Goal: Transaction & Acquisition: Purchase product/service

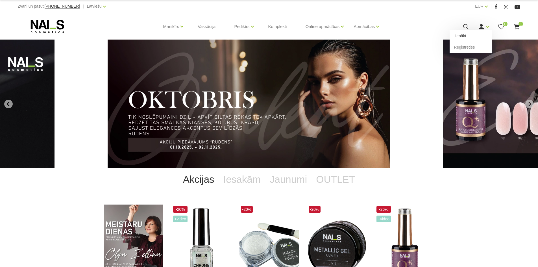
click at [475, 34] on link "Ienākt" at bounding box center [470, 35] width 42 height 11
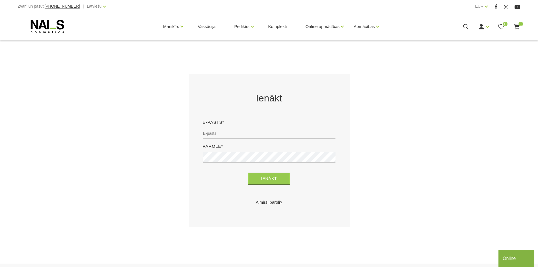
scroll to position [85, 0]
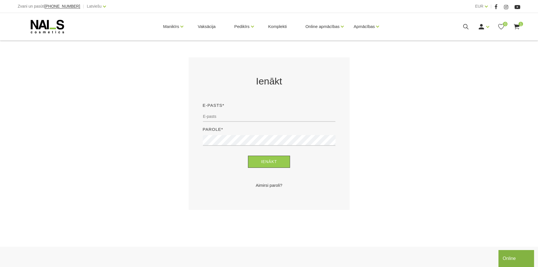
click at [215, 110] on div "E-pasts*" at bounding box center [268, 114] width 141 height 24
click at [216, 116] on input "email" at bounding box center [269, 116] width 133 height 11
click at [213, 114] on input "email" at bounding box center [269, 116] width 133 height 11
type input "[EMAIL_ADDRESS][DOMAIN_NAME]"
click at [298, 176] on div "Aimirsi paroli?" at bounding box center [268, 182] width 141 height 12
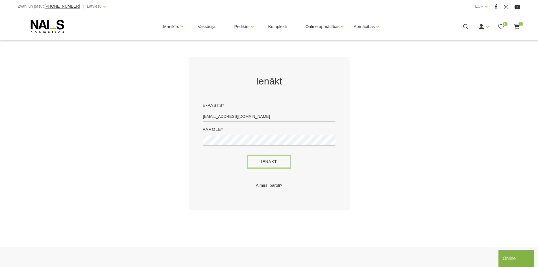
click at [262, 161] on button "Ienākt" at bounding box center [269, 162] width 42 height 12
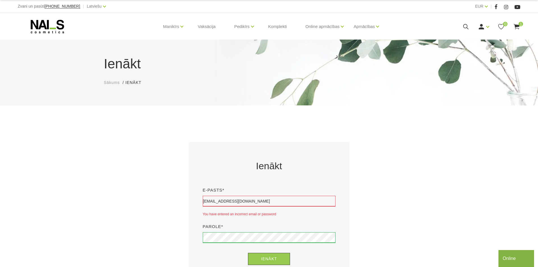
click at [56, 28] on icon at bounding box center [47, 26] width 59 height 14
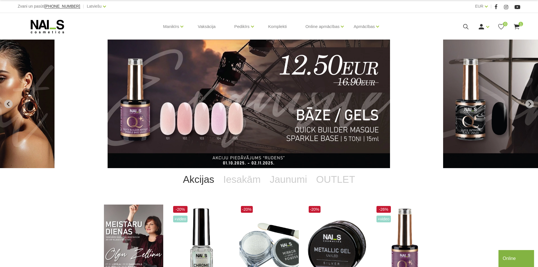
click at [464, 24] on icon at bounding box center [465, 26] width 7 height 7
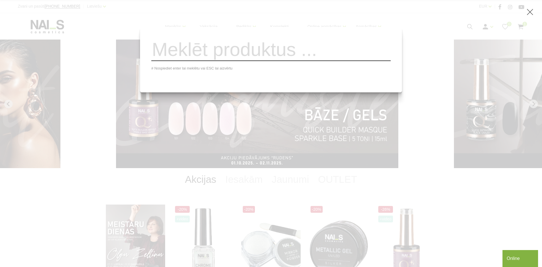
click at [271, 59] on input "search" at bounding box center [270, 49] width 239 height 23
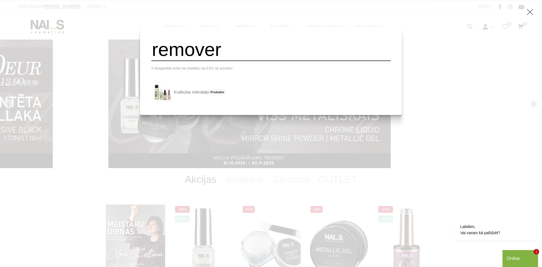
type input "remover"
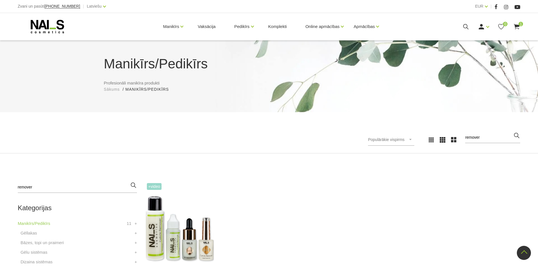
scroll to position [113, 0]
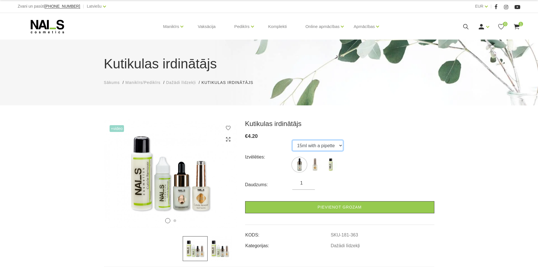
click at [340, 145] on select "15ml with a pipette 15ml with a brush 100ml" at bounding box center [317, 145] width 51 height 11
select select "365"
click at [292, 140] on select "15ml with a pipette 15ml with a brush 100ml" at bounding box center [317, 145] width 51 height 11
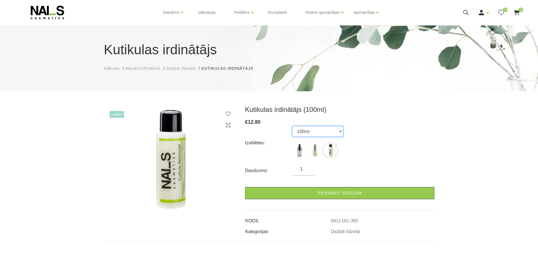
scroll to position [28, 0]
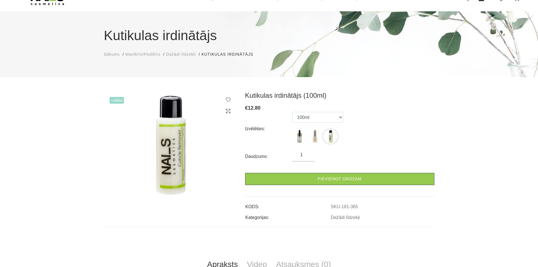
drag, startPoint x: 303, startPoint y: 153, endPoint x: 298, endPoint y: 154, distance: 5.4
click at [298, 154] on input "1" at bounding box center [303, 154] width 23 height 7
type input "3"
click at [356, 156] on div "Daudzums: 3" at bounding box center [339, 156] width 189 height 10
click at [305, 156] on input "3" at bounding box center [303, 154] width 23 height 7
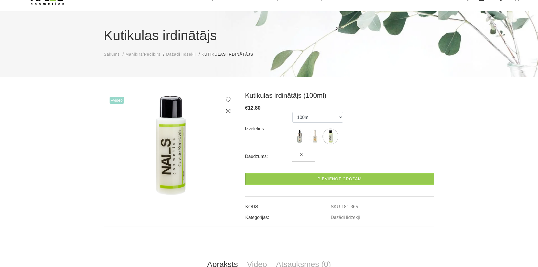
click at [377, 154] on div "Daudzums: 3" at bounding box center [339, 156] width 189 height 10
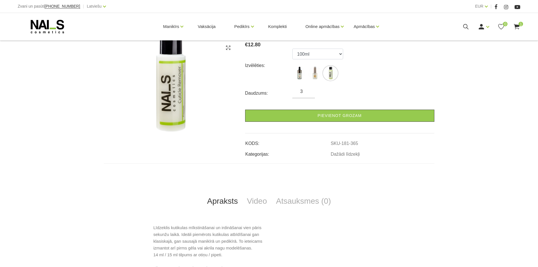
scroll to position [113, 0]
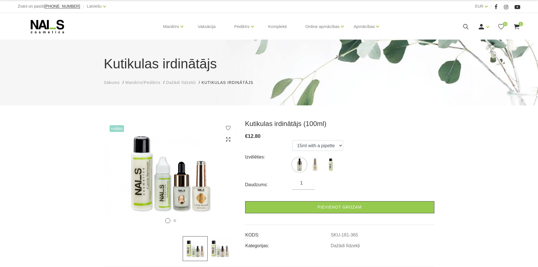
click at [519, 23] on span "1" at bounding box center [520, 24] width 5 height 5
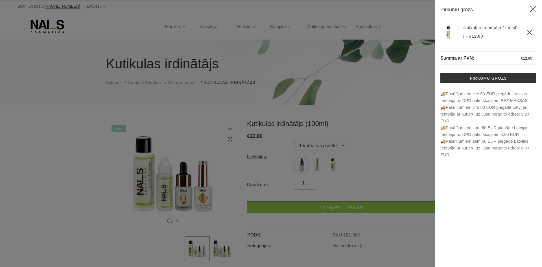
click at [528, 32] on icon "Delete" at bounding box center [530, 33] width 6 height 6
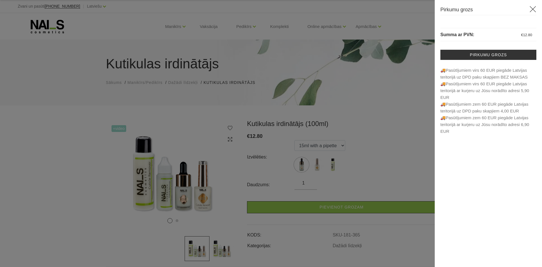
click at [399, 149] on div at bounding box center [271, 133] width 542 height 267
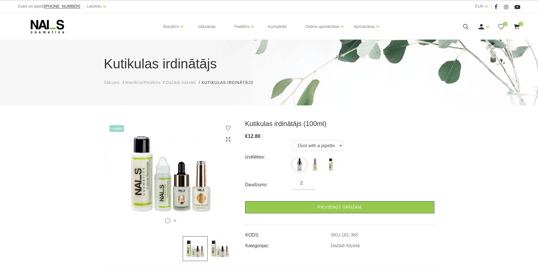
click at [308, 180] on input "2" at bounding box center [303, 183] width 23 height 7
type input "3"
click at [308, 180] on input "3" at bounding box center [303, 183] width 23 height 7
click at [331, 185] on div "Daudzums: 3" at bounding box center [339, 185] width 189 height 10
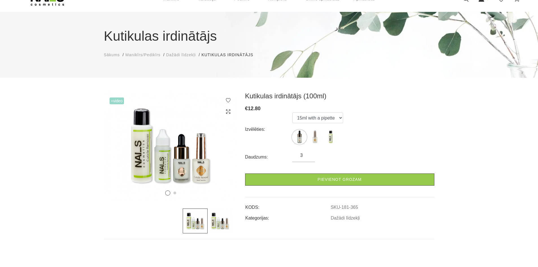
scroll to position [28, 0]
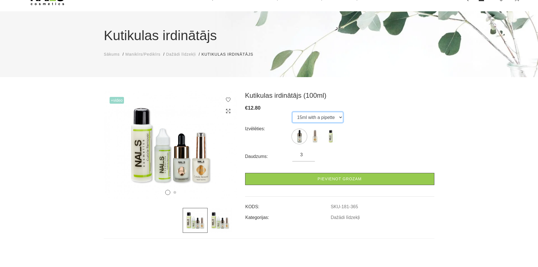
click at [309, 117] on select "15ml with a pipette 15ml with a brush 100ml" at bounding box center [317, 117] width 51 height 11
select select "365"
click at [292, 112] on select "15ml with a pipette 15ml with a brush 100ml" at bounding box center [317, 117] width 51 height 11
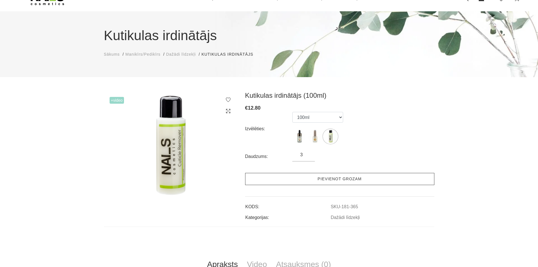
click at [311, 175] on link "Pievienot grozam" at bounding box center [339, 179] width 189 height 12
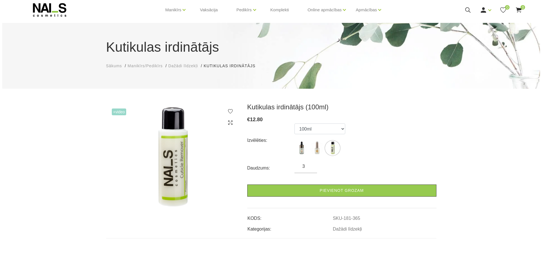
scroll to position [0, 0]
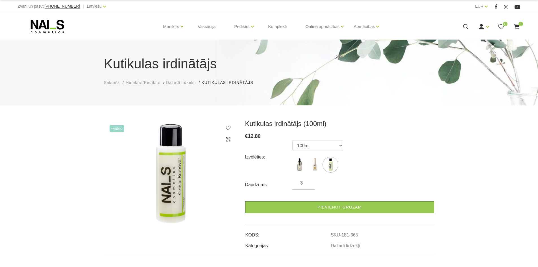
click at [516, 25] on use at bounding box center [517, 26] width 6 height 5
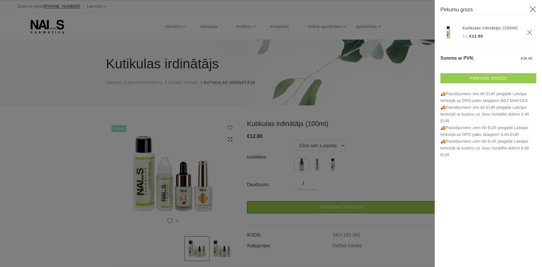
click at [491, 77] on link "Pirkumu grozs" at bounding box center [488, 78] width 96 height 10
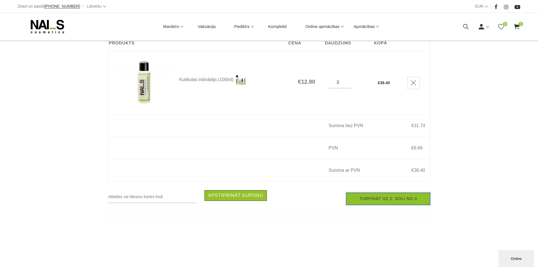
click at [386, 201] on link "Turpināt uz 2. soli no 3" at bounding box center [388, 198] width 84 height 12
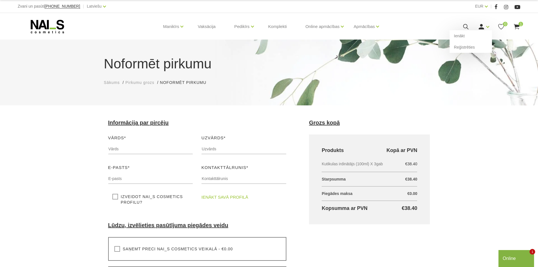
click at [482, 28] on use at bounding box center [480, 26] width 5 height 5
click at [463, 36] on link "Ienākt" at bounding box center [470, 35] width 42 height 11
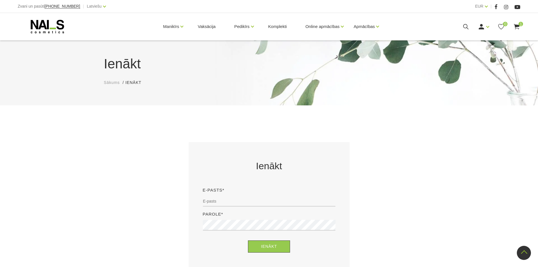
scroll to position [113, 0]
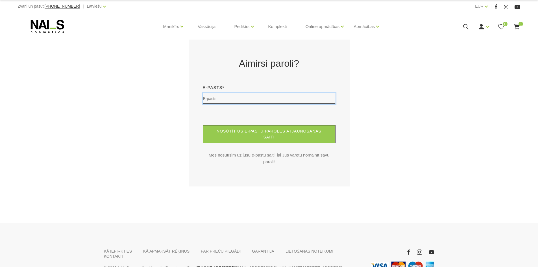
click at [220, 99] on input "text" at bounding box center [269, 98] width 133 height 11
type input "[EMAIL_ADDRESS][DOMAIN_NAME]"
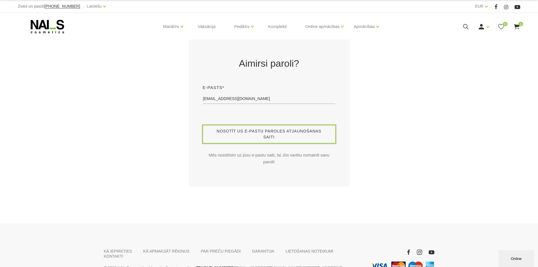
click at [233, 132] on button "Nosūtīt us e-pastu paroles atjaunošanas saiti" at bounding box center [269, 134] width 133 height 18
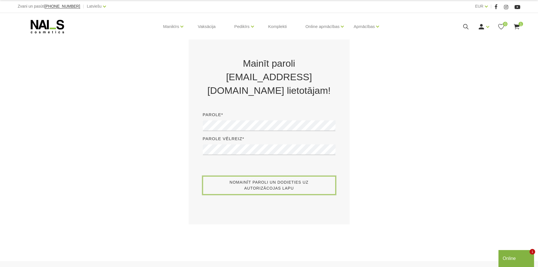
click at [225, 189] on button "Nomainīt paroli un dodieties uz autorizācojas lapu" at bounding box center [269, 185] width 133 height 18
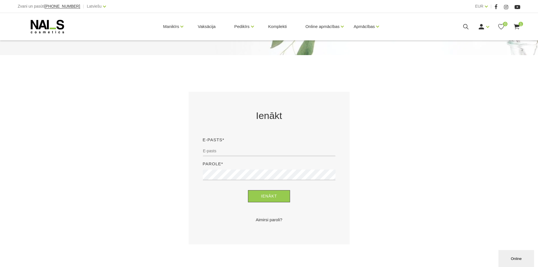
scroll to position [56, 0]
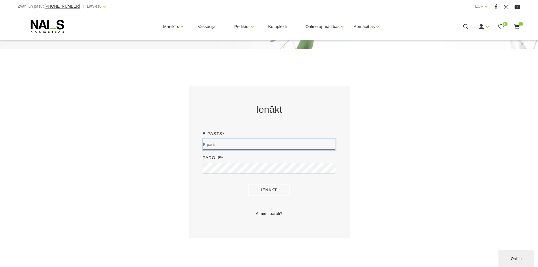
type input "[EMAIL_ADDRESS][DOMAIN_NAME]"
click at [264, 191] on button "Ienākt" at bounding box center [269, 190] width 42 height 12
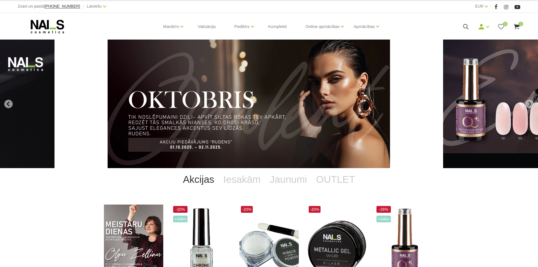
click at [515, 23] on icon at bounding box center [516, 26] width 7 height 7
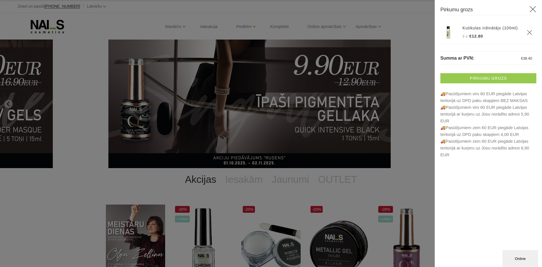
click at [477, 79] on link "Pirkumu grozs" at bounding box center [488, 78] width 96 height 10
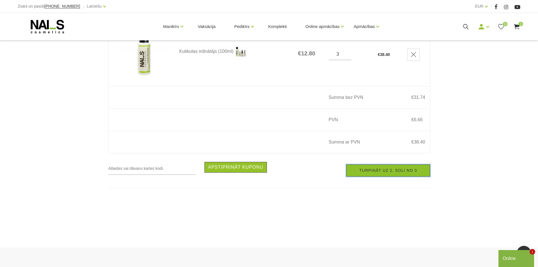
click at [373, 174] on link "Turpināt uz 2. soli no 3" at bounding box center [388, 170] width 84 height 12
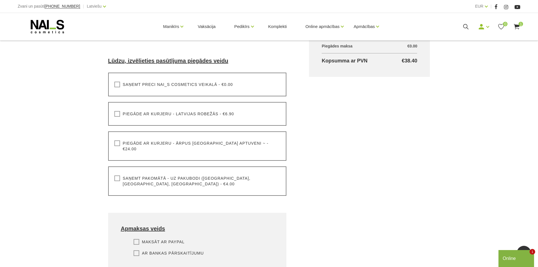
scroll to position [141, 0]
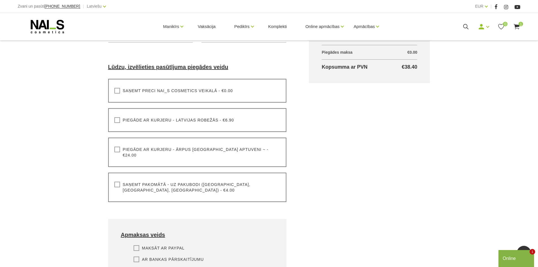
click at [116, 181] on label "Saņemt pakomātā - uz pakubodi ([GEOGRAPHIC_DATA], [GEOGRAPHIC_DATA], [GEOGRAPHI…" at bounding box center [197, 186] width 166 height 11
click at [0, 0] on input "Saņemt pakomātā - uz pakubodi ([GEOGRAPHIC_DATA], [GEOGRAPHIC_DATA], [GEOGRAPHI…" at bounding box center [0, 0] width 0 height 0
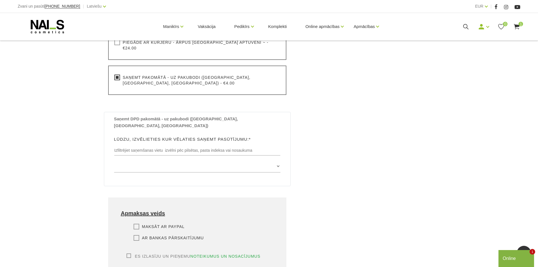
scroll to position [254, 0]
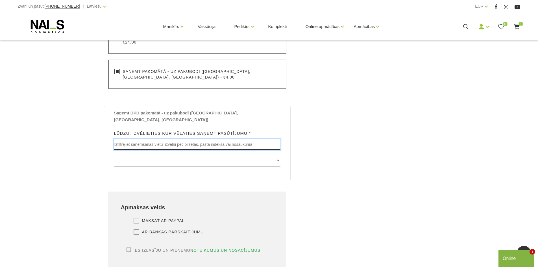
click at [139, 139] on input "text" at bounding box center [197, 144] width 167 height 11
click at [139, 130] on label "Lūdzu, izvēlieties kur vēlaties saņemt pasūtījumu:*" at bounding box center [182, 133] width 137 height 7
click at [196, 139] on input "text" at bounding box center [197, 144] width 167 height 11
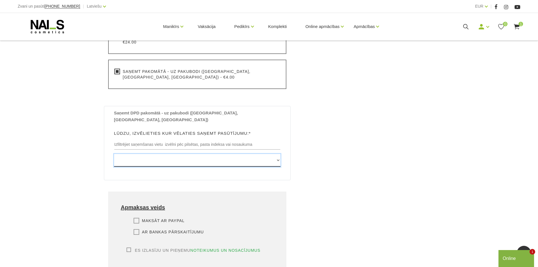
click at [124, 154] on select "Edvarta Virzas iela 2 , IECAVA, LV3913, (Paku Skapis TOP Iecava) Rīgas iela 27 …" at bounding box center [197, 160] width 167 height 13
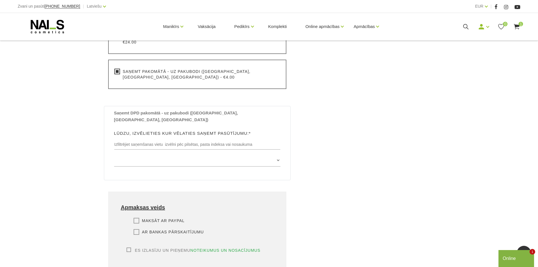
click at [75, 106] on div "Noformēt pirkumu Sākums Pirkumu grozs Noformēt pirkumu Noformēt pirkumu Lūdzu, …" at bounding box center [269, 26] width 538 height 561
click at [147, 119] on div "Saņemt DPD pakomātā - uz pakubodi (Latvijā, Lietuvā, Igaunijā) Lūdzu, izvēlieti…" at bounding box center [197, 140] width 175 height 61
click at [160, 130] on label "Lūdzu, izvēlieties kur vēlaties saņemt pasūtījumu:*" at bounding box center [182, 133] width 137 height 7
click at [161, 139] on input "text" at bounding box center [197, 144] width 167 height 11
type input "Rīga"
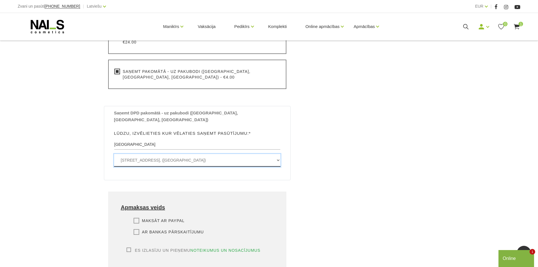
click at [143, 154] on select "Brīvības gatve 201 , RĪGA, LV1039, (Paku Skapis Teika Plaza) Taisnā iela 71A , …" at bounding box center [197, 160] width 167 height 13
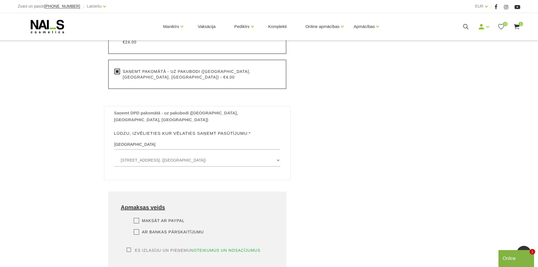
click at [78, 120] on div "Noformēt pirkumu Sākums Pirkumu grozs Noformēt pirkumu Noformēt pirkumu Lūdzu, …" at bounding box center [269, 26] width 538 height 561
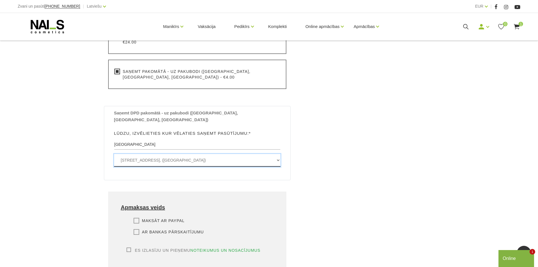
click at [256, 154] on select "Brīvības gatve 201 , RĪGA, LV1039, (Paku Skapis Teika Plaza) Taisnā iela 71A , …" at bounding box center [197, 160] width 167 height 13
select select "Brīvības iela 176a , RĪGA, LV1012, (Paku Skapis Circle K Brīvības/Cēsu)"
click at [114, 154] on select "Brīvības gatve 201 , RĪGA, LV1039, (Paku Skapis Teika Plaza) Taisnā iela 71A , …" at bounding box center [197, 160] width 167 height 13
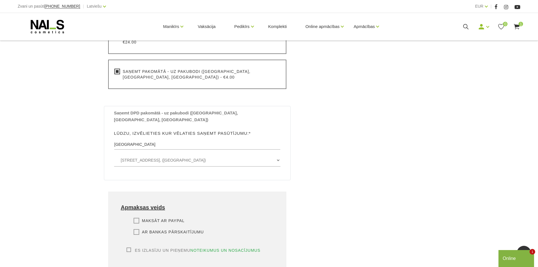
click at [67, 162] on div "Noformēt pirkumu Sākums Pirkumu grozs Noformēt pirkumu Noformēt pirkumu Lūdzu, …" at bounding box center [269, 26] width 538 height 561
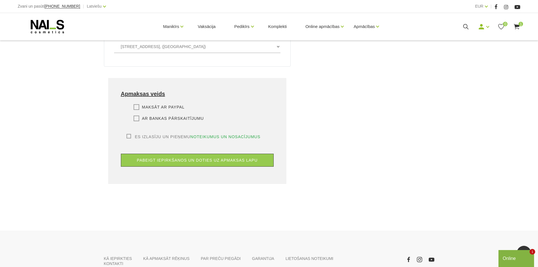
scroll to position [367, 0]
click at [139, 116] on label "Ar bankas pārskaitījumu" at bounding box center [169, 119] width 70 height 6
click at [0, 0] on input "Ar bankas pārskaitījumu" at bounding box center [0, 0] width 0 height 0
click at [128, 134] on label "Es izlasīju un pieņemu noteikumus un nosacījumus" at bounding box center [193, 137] width 134 height 6
click at [0, 0] on input "Es izlasīju un pieņemu noteikumus un nosacījumus" at bounding box center [0, 0] width 0 height 0
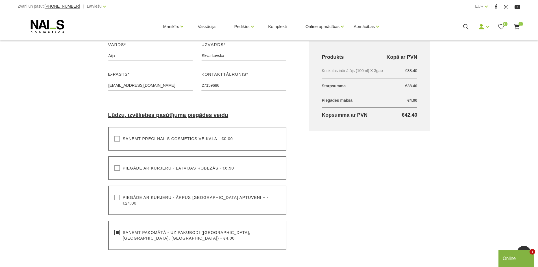
scroll to position [87, 0]
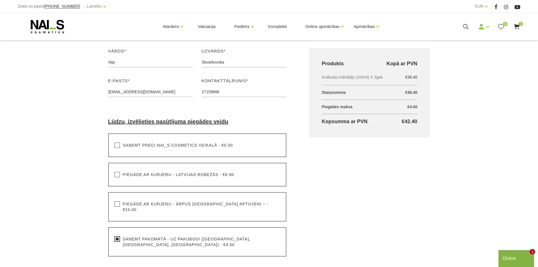
click at [505, 257] on div "Online" at bounding box center [515, 258] width 27 height 7
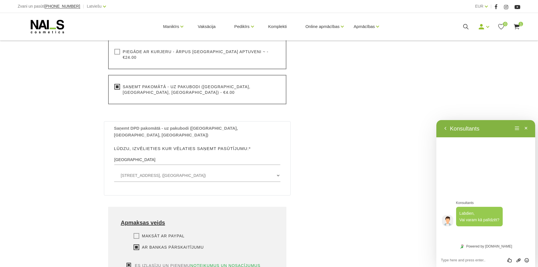
scroll to position [256, 0]
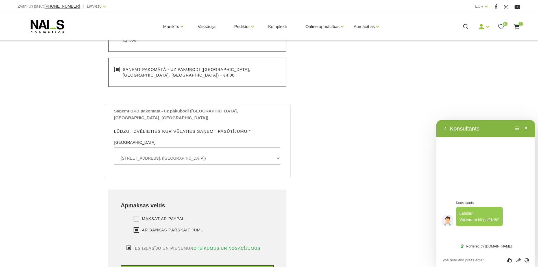
click at [459, 259] on textarea at bounding box center [486, 260] width 90 height 5
paste textarea "Labdien! 🌸 Vai Jūs, lūdzu, varētu sagatavot rēķinu apmaksai juridiskai personai…"
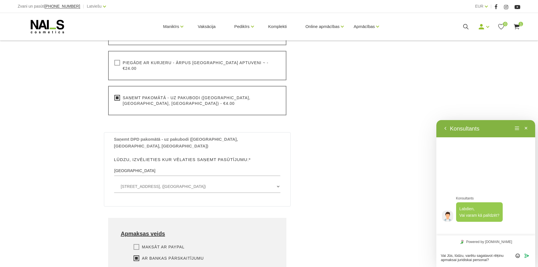
scroll to position [8, 0]
type textarea "Labdien! 🌸 Vai Jūs, lūdzu, varētu sagatavot rēķinu apmaksai juridiskai personai…"
click at [526, 256] on icon "Sūtīt" at bounding box center [526, 255] width 5 height 5
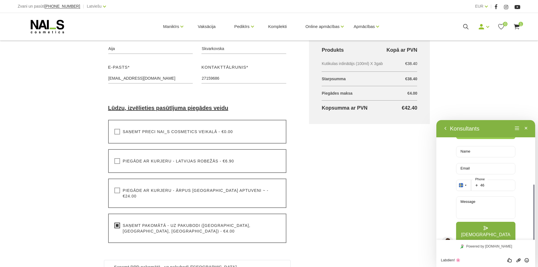
scroll to position [141, 0]
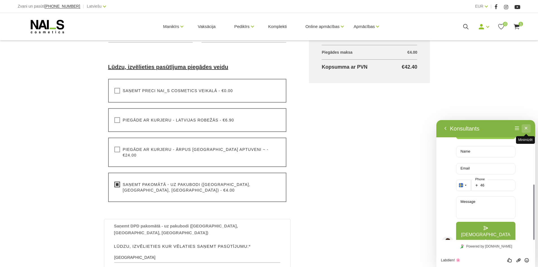
click at [527, 129] on button "Minimizēt" at bounding box center [525, 128] width 9 height 8
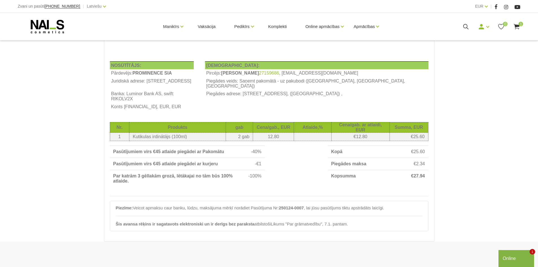
scroll to position [85, 0]
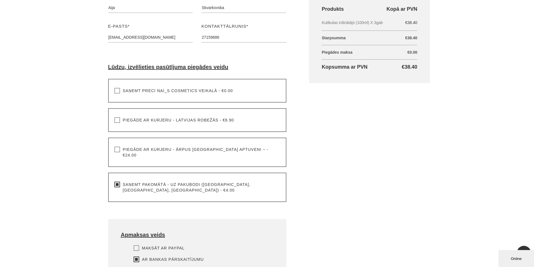
click at [227, 190] on div "Grozs kopā Produkts Kopā ar PVN Kutikulas irdinātājs (100ml) X 3gab €38.40 Star…" at bounding box center [368, 154] width 143 height 352
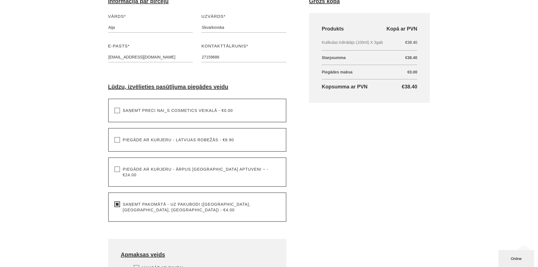
scroll to position [141, 0]
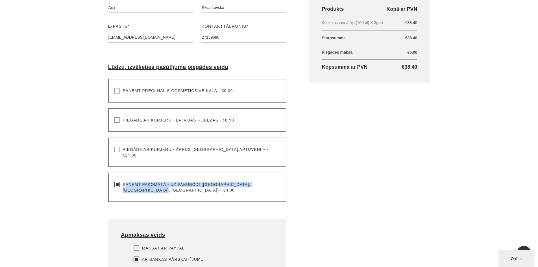
click at [115, 181] on label "Saņemt pakomātā - uz pakubodi ([GEOGRAPHIC_DATA], [GEOGRAPHIC_DATA], [GEOGRAPHI…" at bounding box center [197, 186] width 166 height 11
click at [117, 181] on label "Saņemt pakomātā - uz pakubodi ([GEOGRAPHIC_DATA], [GEOGRAPHIC_DATA], [GEOGRAPHI…" at bounding box center [197, 186] width 166 height 11
click at [0, 0] on input "Saņemt pakomātā - uz pakubodi ([GEOGRAPHIC_DATA], [GEOGRAPHIC_DATA], [GEOGRAPHI…" at bounding box center [0, 0] width 0 height 0
click at [116, 181] on label "Saņemt pakomātā - uz pakubodi ([GEOGRAPHIC_DATA], [GEOGRAPHIC_DATA], [GEOGRAPHI…" at bounding box center [197, 186] width 166 height 11
click at [0, 0] on input "Saņemt pakomātā - uz pakubodi ([GEOGRAPHIC_DATA], [GEOGRAPHIC_DATA], [GEOGRAPHI…" at bounding box center [0, 0] width 0 height 0
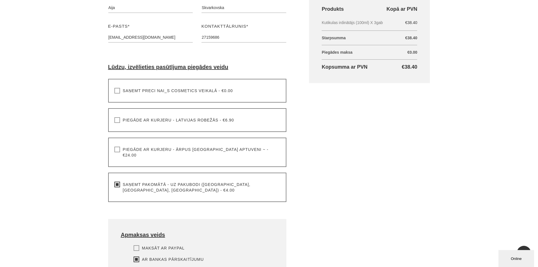
click at [117, 151] on label "Piegāde ar kurjeru - ārpus [GEOGRAPHIC_DATA] aptuveni ~ - €24.00" at bounding box center [197, 151] width 166 height 11
click at [0, 0] on input "Piegāde ar kurjeru - ārpus [GEOGRAPHIC_DATA] aptuveni ~ - €24.00" at bounding box center [0, 0] width 0 height 0
click at [116, 181] on label "Saņemt pakomātā - uz pakubodi ([GEOGRAPHIC_DATA], [GEOGRAPHIC_DATA], [GEOGRAPHI…" at bounding box center [197, 186] width 166 height 11
click at [0, 0] on input "Saņemt pakomātā - uz pakubodi ([GEOGRAPHIC_DATA], [GEOGRAPHIC_DATA], [GEOGRAPHI…" at bounding box center [0, 0] width 0 height 0
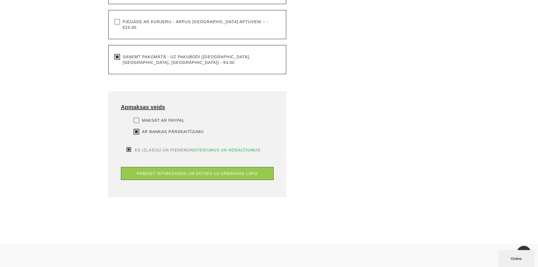
scroll to position [310, 0]
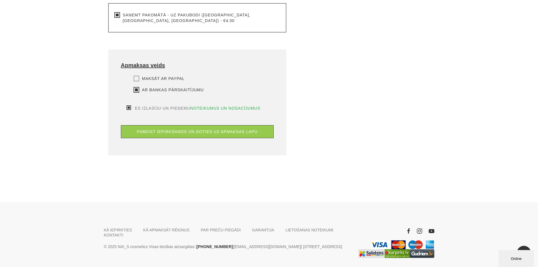
click at [227, 252] on button "Online" at bounding box center [516, 258] width 36 height 17
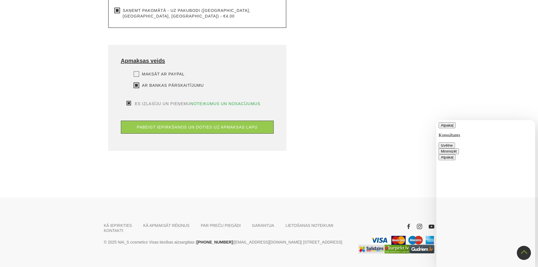
scroll to position [318, 0]
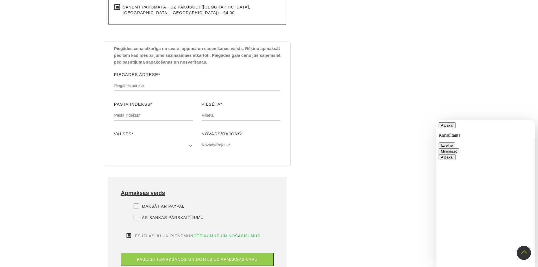
click at [227, 148] on button "Minimizēt" at bounding box center [448, 151] width 20 height 6
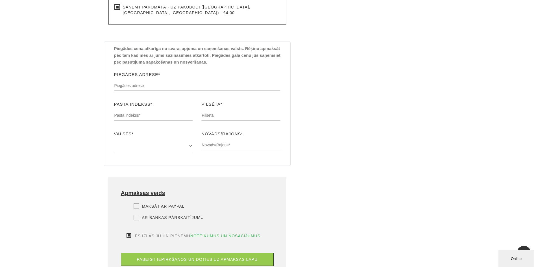
click at [227, 126] on div "Grozs kopā Produkts Kopā ar PVN Kutikulas irdinātājs (100ml) X 3gab €38.40 Star…" at bounding box center [368, 44] width 143 height 487
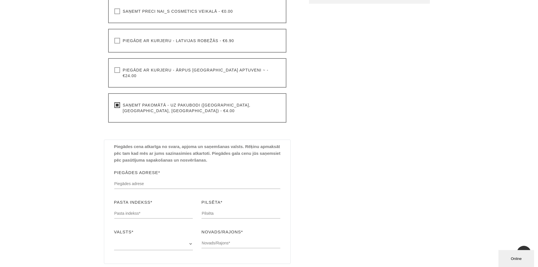
scroll to position [234, 0]
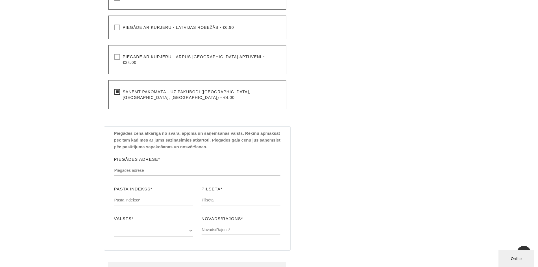
click at [115, 89] on label "Saņemt pakomātā - uz pakubodi ([GEOGRAPHIC_DATA], [GEOGRAPHIC_DATA], [GEOGRAPHI…" at bounding box center [197, 94] width 166 height 11
click at [0, 0] on input "Saņemt pakomātā - uz pakubodi ([GEOGRAPHIC_DATA], [GEOGRAPHIC_DATA], [GEOGRAPHI…" at bounding box center [0, 0] width 0 height 0
click at [117, 89] on label "Saņemt pakomātā - uz pakubodi ([GEOGRAPHIC_DATA], [GEOGRAPHIC_DATA], [GEOGRAPHI…" at bounding box center [197, 94] width 166 height 11
click at [0, 0] on input "Saņemt pakomātā - uz pakubodi ([GEOGRAPHIC_DATA], [GEOGRAPHIC_DATA], [GEOGRAPHI…" at bounding box center [0, 0] width 0 height 0
click at [117, 89] on label "Saņemt pakomātā - uz pakubodi ([GEOGRAPHIC_DATA], [GEOGRAPHIC_DATA], [GEOGRAPHI…" at bounding box center [197, 94] width 166 height 11
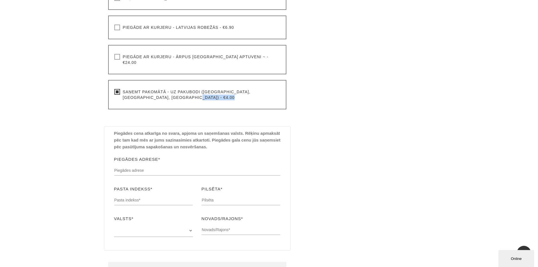
click at [0, 0] on input "Saņemt pakomātā - uz pakubodi ([GEOGRAPHIC_DATA], [GEOGRAPHIC_DATA], [GEOGRAPHI…" at bounding box center [0, 0] width 0 height 0
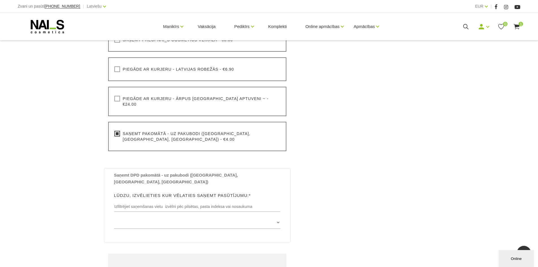
scroll to position [205, 0]
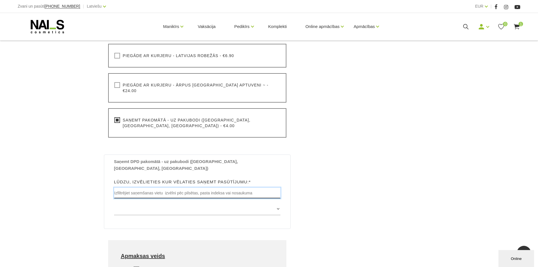
click at [133, 187] on input "text" at bounding box center [197, 192] width 167 height 11
type input "[GEOGRAPHIC_DATA]"
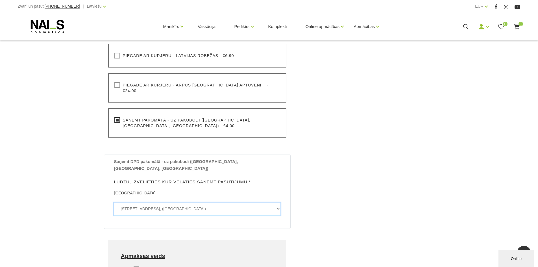
click at [130, 202] on select "[STREET_ADDRESS], ([GEOGRAPHIC_DATA]) [STREET_ADDRESS], ([GEOGRAPHIC_DATA]) [ST…" at bounding box center [197, 208] width 167 height 13
select select "[STREET_ADDRESS], (Paku Skapis Circle K Brīvības/[GEOGRAPHIC_DATA])"
click at [114, 202] on select "[STREET_ADDRESS], ([GEOGRAPHIC_DATA]) [STREET_ADDRESS], ([GEOGRAPHIC_DATA]) [ST…" at bounding box center [197, 208] width 167 height 13
click at [69, 170] on div "Noformēt pirkumu Sākums Pirkumu grozs Noformēt pirkumu Noformēt pirkumu Lūdzu, …" at bounding box center [269, 75] width 538 height 561
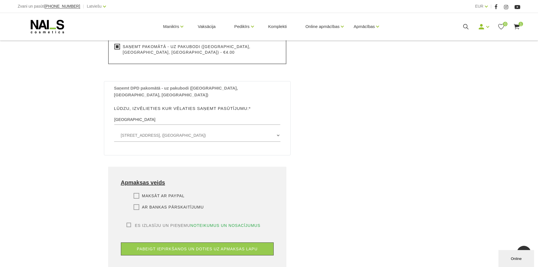
scroll to position [290, 0]
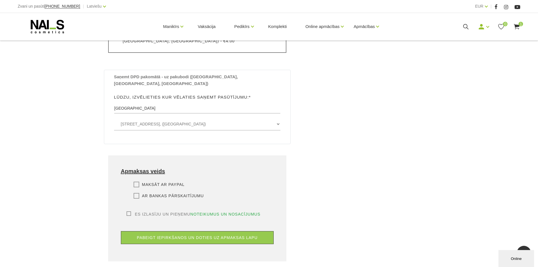
click at [139, 193] on label "Ar bankas pārskaitījumu" at bounding box center [169, 196] width 70 height 6
click at [0, 0] on input "Ar bankas pārskaitījumu" at bounding box center [0, 0] width 0 height 0
click at [129, 211] on label "Es izlasīju un pieņemu noteikumus un nosacījumus" at bounding box center [193, 214] width 134 height 6
click at [0, 0] on input "Es izlasīju un pieņemu noteikumus un nosacījumus" at bounding box center [0, 0] width 0 height 0
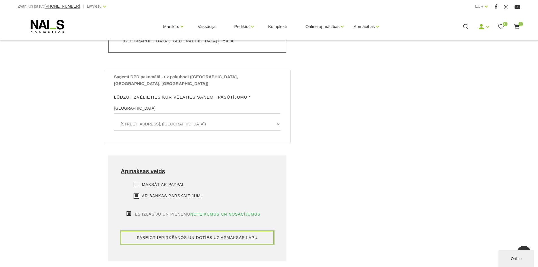
click at [234, 231] on button "pabeigt iepirkšanos un doties uz apmaksas lapu" at bounding box center [197, 237] width 153 height 13
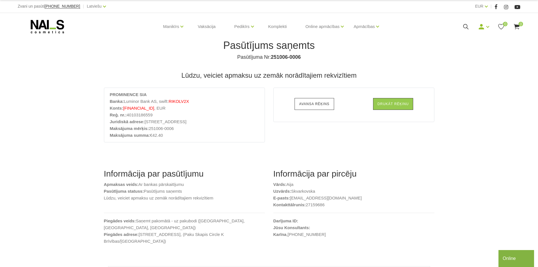
click at [301, 103] on link "Avansa rēķins" at bounding box center [313, 104] width 39 height 12
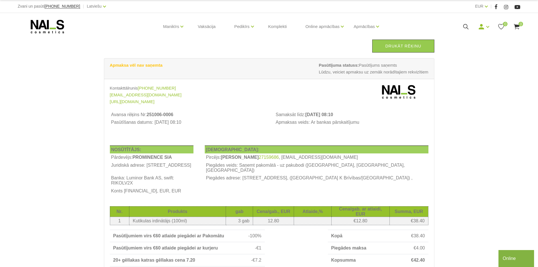
drag, startPoint x: 395, startPoint y: 45, endPoint x: 206, endPoint y: 113, distance: 200.5
click at [395, 45] on link "Drukāt rēķinu" at bounding box center [403, 46] width 62 height 13
click at [66, 102] on div "Drukāt rēķinu Apmaksa vēl nav saņemta Pasūtījuma statuss: Pasūtījums saņemts Lū…" at bounding box center [269, 202] width 538 height 405
